Goal: Information Seeking & Learning: Learn about a topic

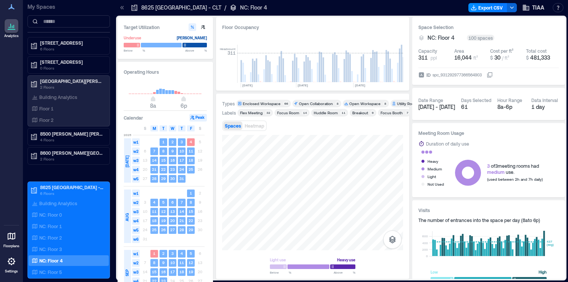
scroll to position [0, 1508]
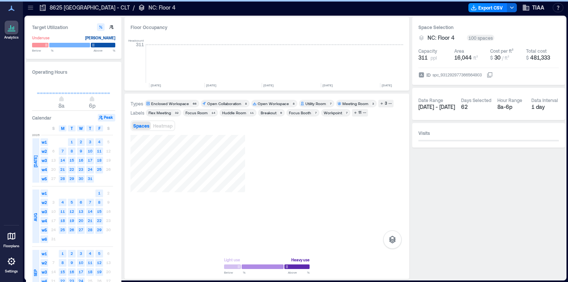
scroll to position [0, 1418]
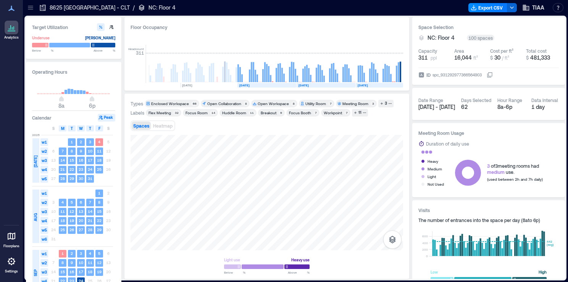
click at [29, 8] on icon at bounding box center [30, 7] width 5 height 1
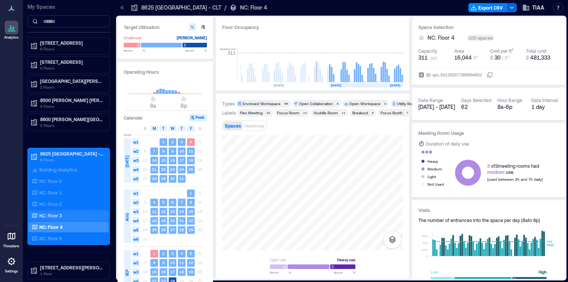
click at [59, 216] on p "NC: Floor 3" at bounding box center [50, 215] width 23 height 6
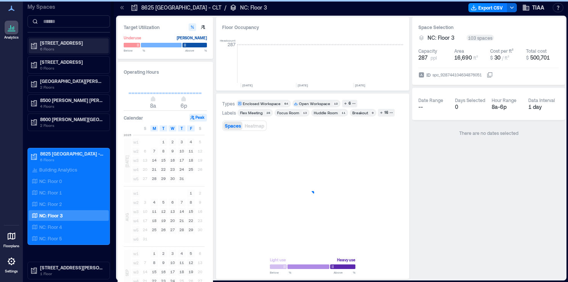
click at [64, 43] on p "[STREET_ADDRESS]" at bounding box center [72, 43] width 64 height 6
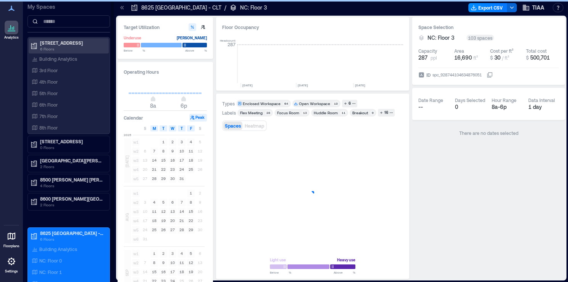
scroll to position [0, 1510]
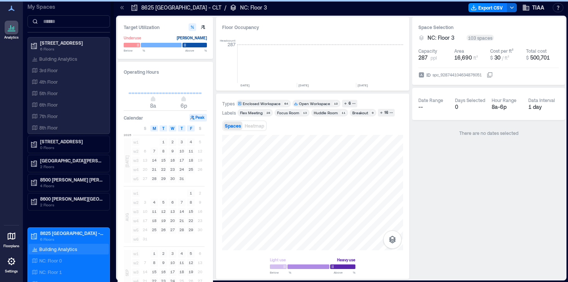
click at [61, 203] on p "2 Floors" at bounding box center [72, 204] width 64 height 6
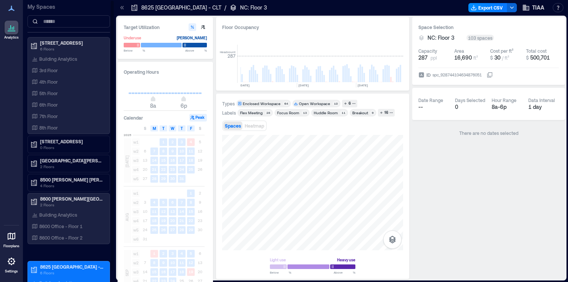
click at [112, 254] on div "My Spaces 730 3rd Ave - NYC 6 Floors Building Analytics 3rd Floor 4th Floor 5th…" at bounding box center [69, 141] width 92 height 282
click at [69, 265] on p "8625 [GEOGRAPHIC_DATA] - CLT" at bounding box center [72, 266] width 64 height 6
click at [70, 44] on p "[STREET_ADDRESS]" at bounding box center [72, 43] width 64 height 6
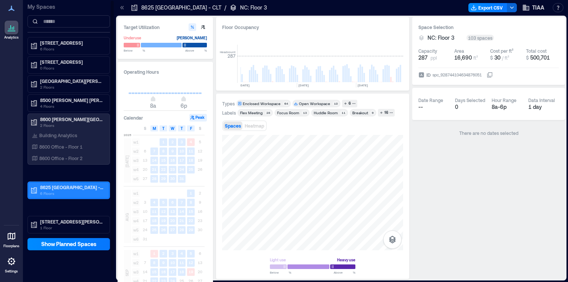
click at [69, 188] on p "8625 [GEOGRAPHIC_DATA] - CLT" at bounding box center [72, 187] width 64 height 6
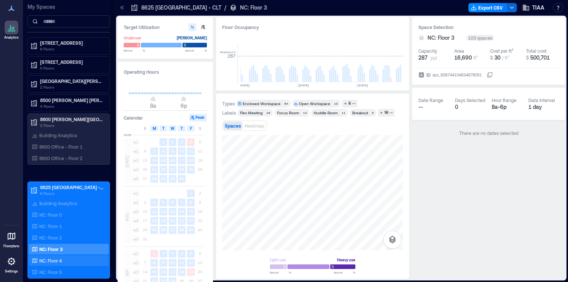
click at [56, 259] on p "NC: Floor 4" at bounding box center [50, 260] width 23 height 6
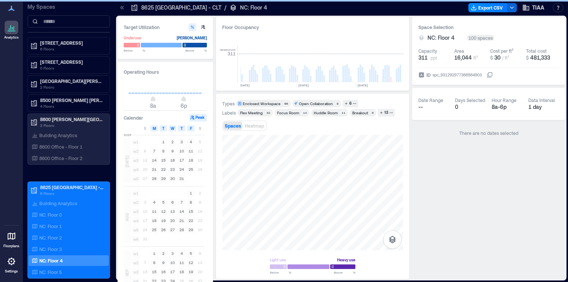
click at [201, 76] on div "Operating Hours 8a 6p Calendar Peak S M T W T F S 2025 JUL w1 1 2 3 4 5 w2 6 7 …" at bounding box center [164, 181] width 95 height 239
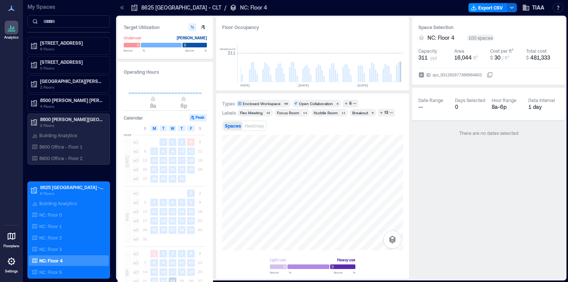
click at [125, 8] on icon at bounding box center [122, 8] width 8 height 8
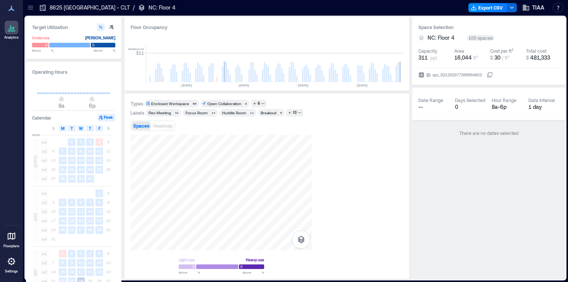
scroll to position [0, 1418]
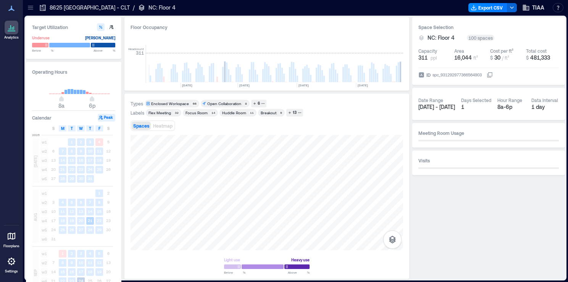
click at [90, 219] on text "21" at bounding box center [90, 220] width 5 height 5
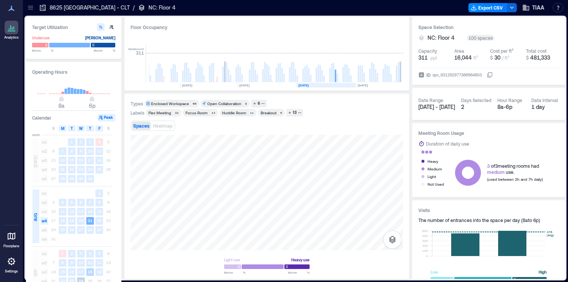
click at [89, 271] on text "18" at bounding box center [90, 271] width 5 height 5
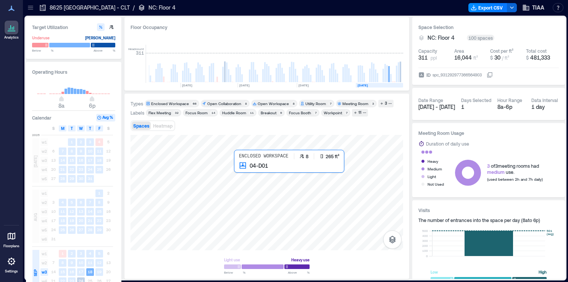
click at [241, 177] on div at bounding box center [266, 192] width 272 height 115
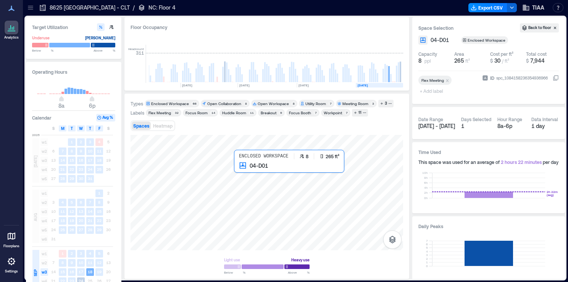
click at [243, 180] on div at bounding box center [266, 192] width 272 height 115
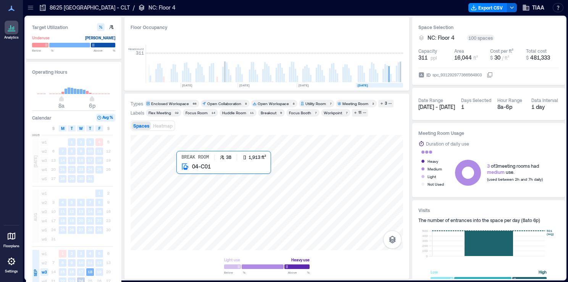
click at [203, 188] on div at bounding box center [266, 192] width 272 height 115
click at [69, 89] on rect at bounding box center [69, 90] width 3 height 6
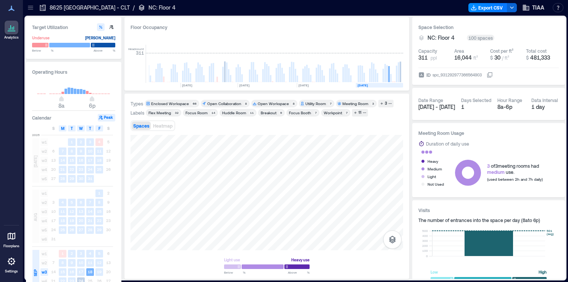
click at [75, 88] on icon at bounding box center [73, 86] width 73 height 15
click at [270, 149] on div at bounding box center [266, 192] width 272 height 115
drag, startPoint x: 270, startPoint y: 134, endPoint x: 270, endPoint y: 149, distance: 15.6
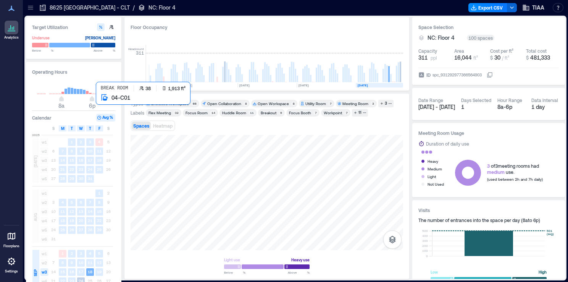
click at [270, 149] on div at bounding box center [266, 192] width 272 height 115
click at [307, 124] on div "Spaces Heatmap" at bounding box center [266, 125] width 272 height 15
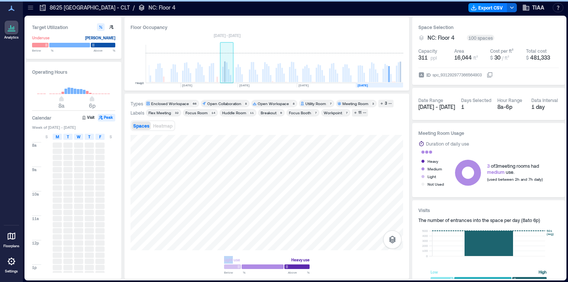
click at [224, 72] on rect at bounding box center [226, 64] width 13 height 38
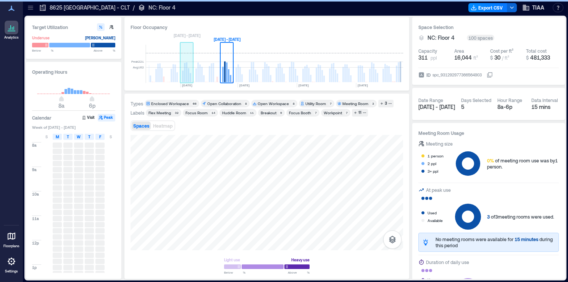
scroll to position [0, 1369]
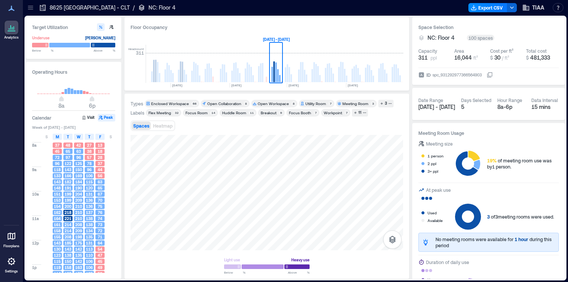
click at [115, 104] on div "8a 6p" at bounding box center [73, 93] width 83 height 29
click at [388, 129] on div "Spaces Heatmap" at bounding box center [266, 125] width 272 height 15
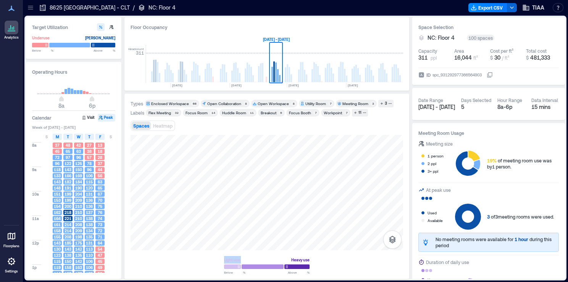
click at [388, 129] on div "Spaces Heatmap" at bounding box center [266, 125] width 272 height 15
click at [165, 271] on div "Light use Heavy use Below ** % Above ** %" at bounding box center [266, 204] width 272 height 138
click at [14, 31] on icon at bounding box center [12, 31] width 8 height 1
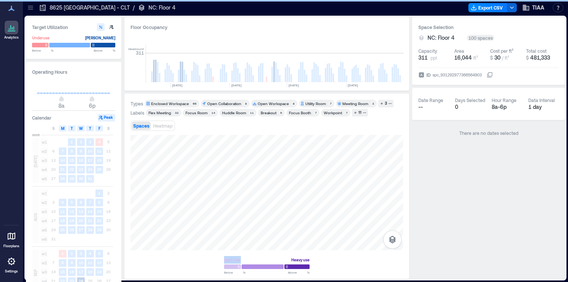
click at [50, 6] on p "8625 [GEOGRAPHIC_DATA] - CLT" at bounding box center [90, 8] width 80 height 8
